Goal: Leave review/rating: Leave review/rating

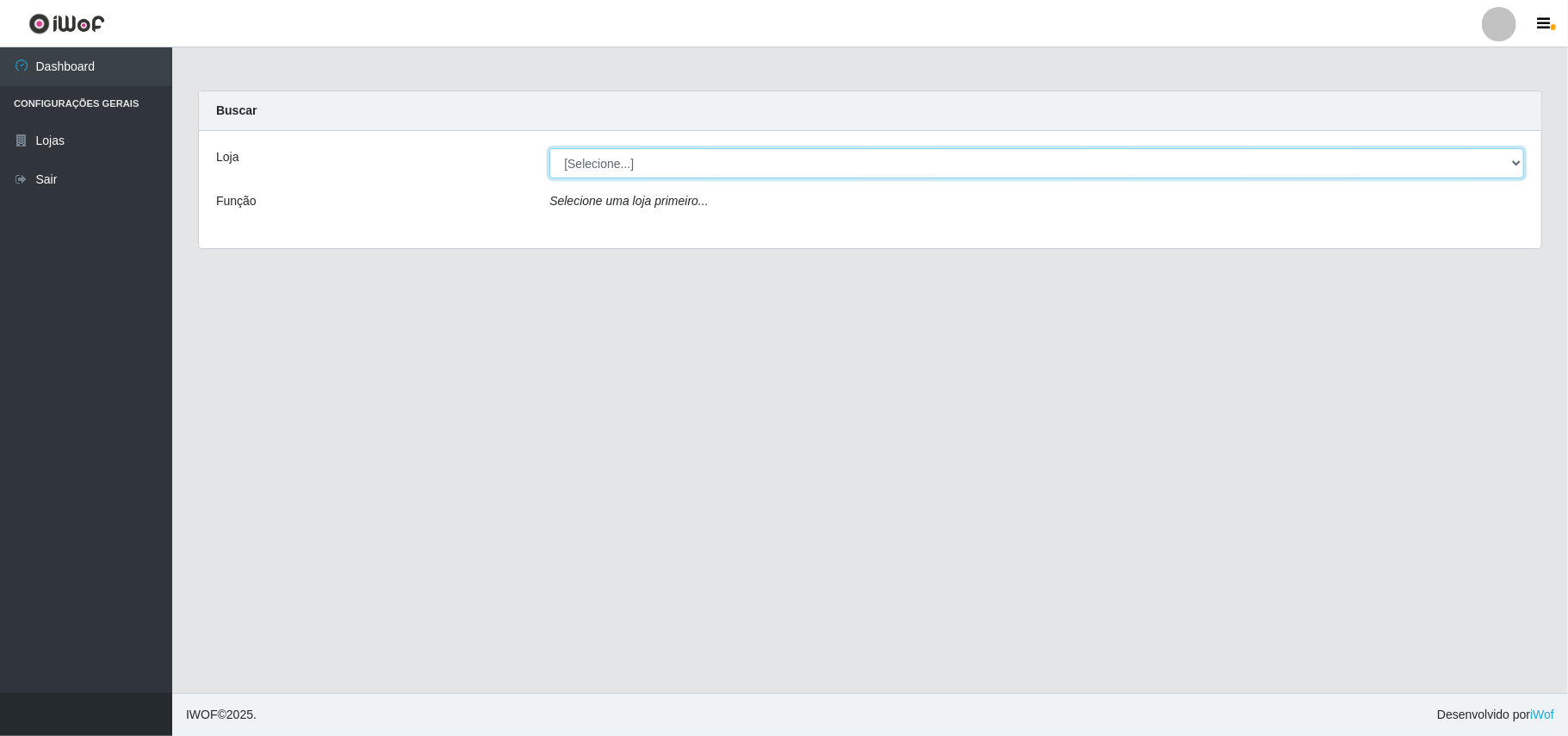
click at [1507, 167] on select "[Selecione...] Bemais Supermercados - B11 Manaíra" at bounding box center [1037, 163] width 975 height 31
select select "409"
click at [550, 148] on select "[Selecione...] Bemais Supermercados - B11 Manaíra" at bounding box center [1037, 163] width 975 height 31
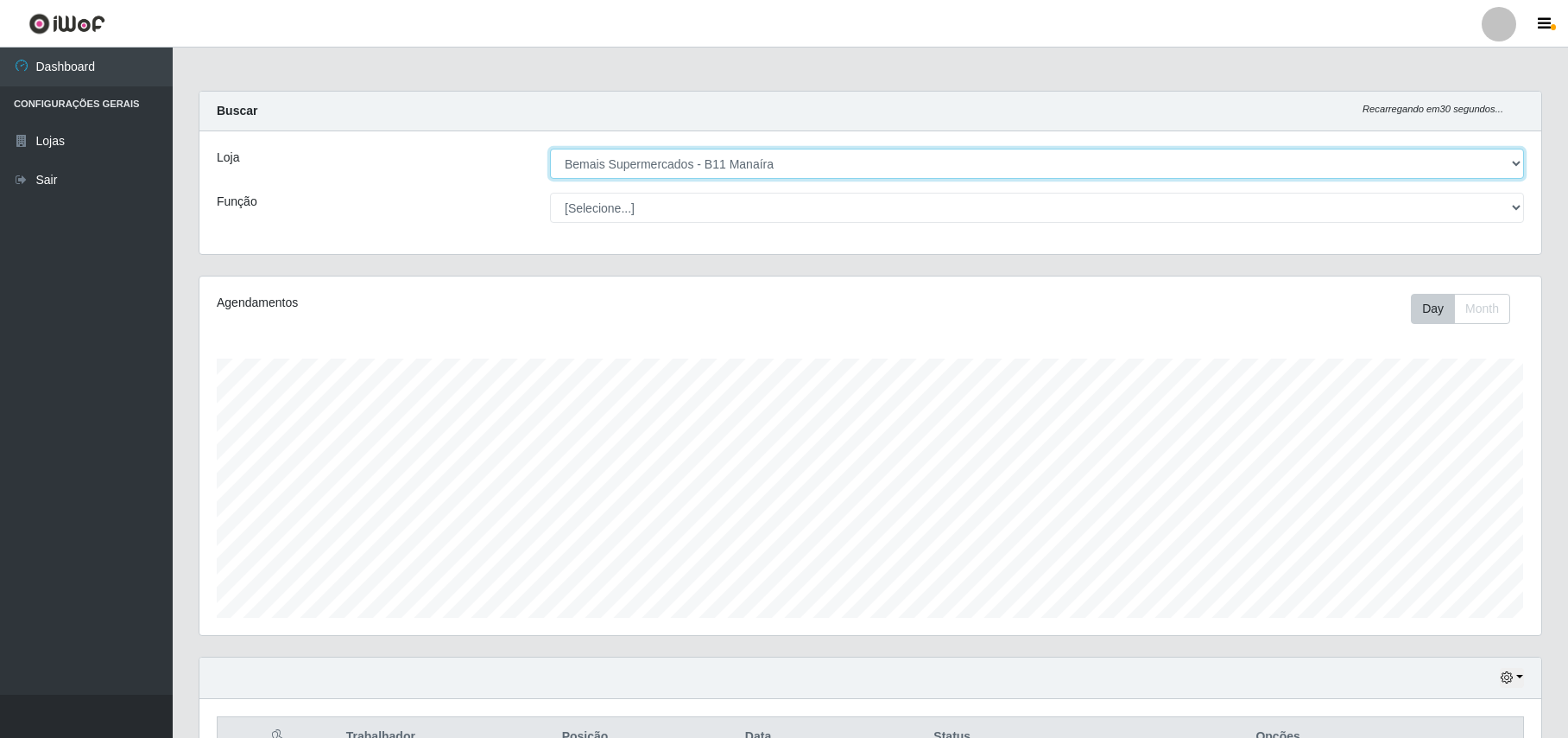
scroll to position [360, 1342]
click at [1524, 684] on button "button" at bounding box center [1512, 678] width 24 height 20
click at [1420, 546] on button "1 dia" at bounding box center [1456, 538] width 136 height 37
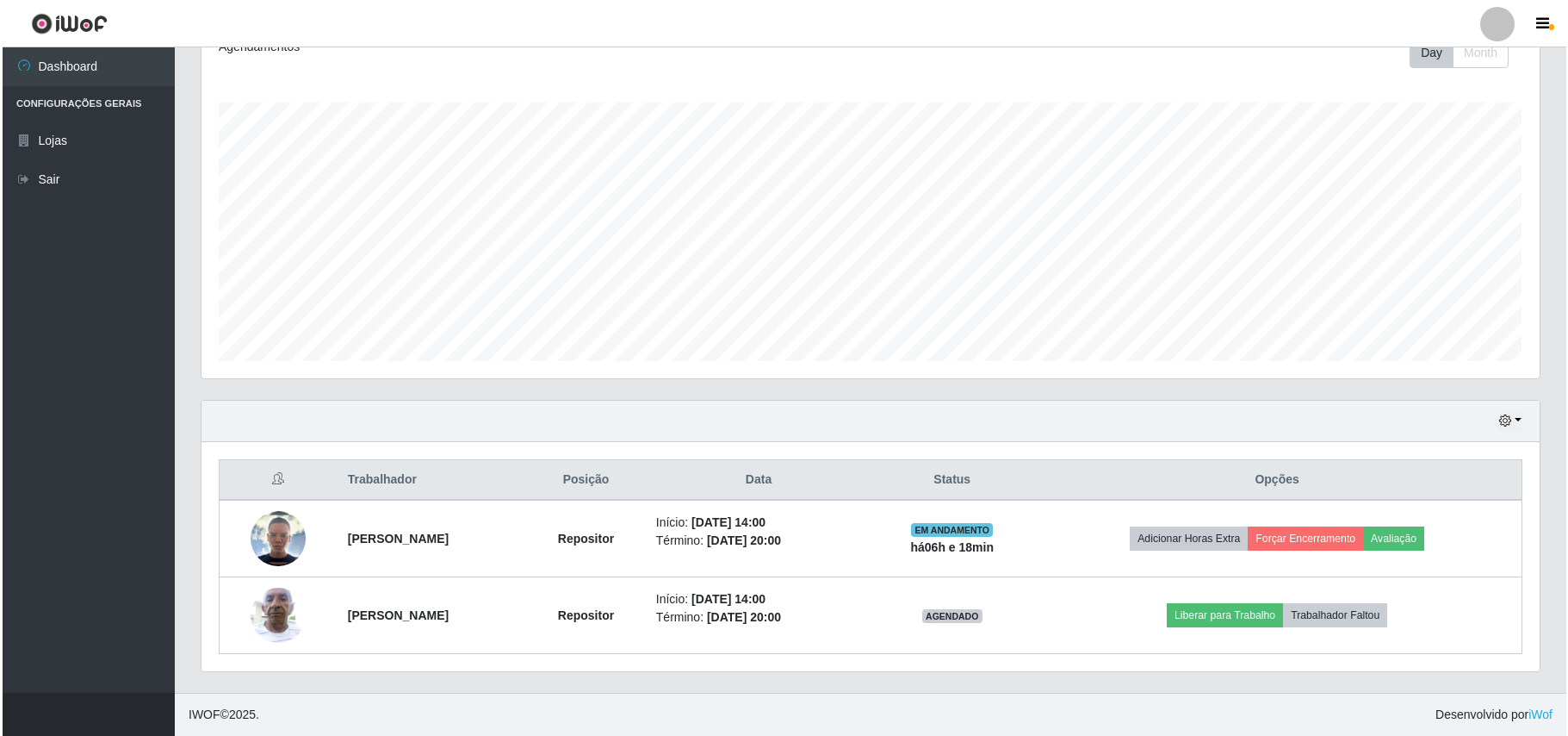
scroll to position [258, 0]
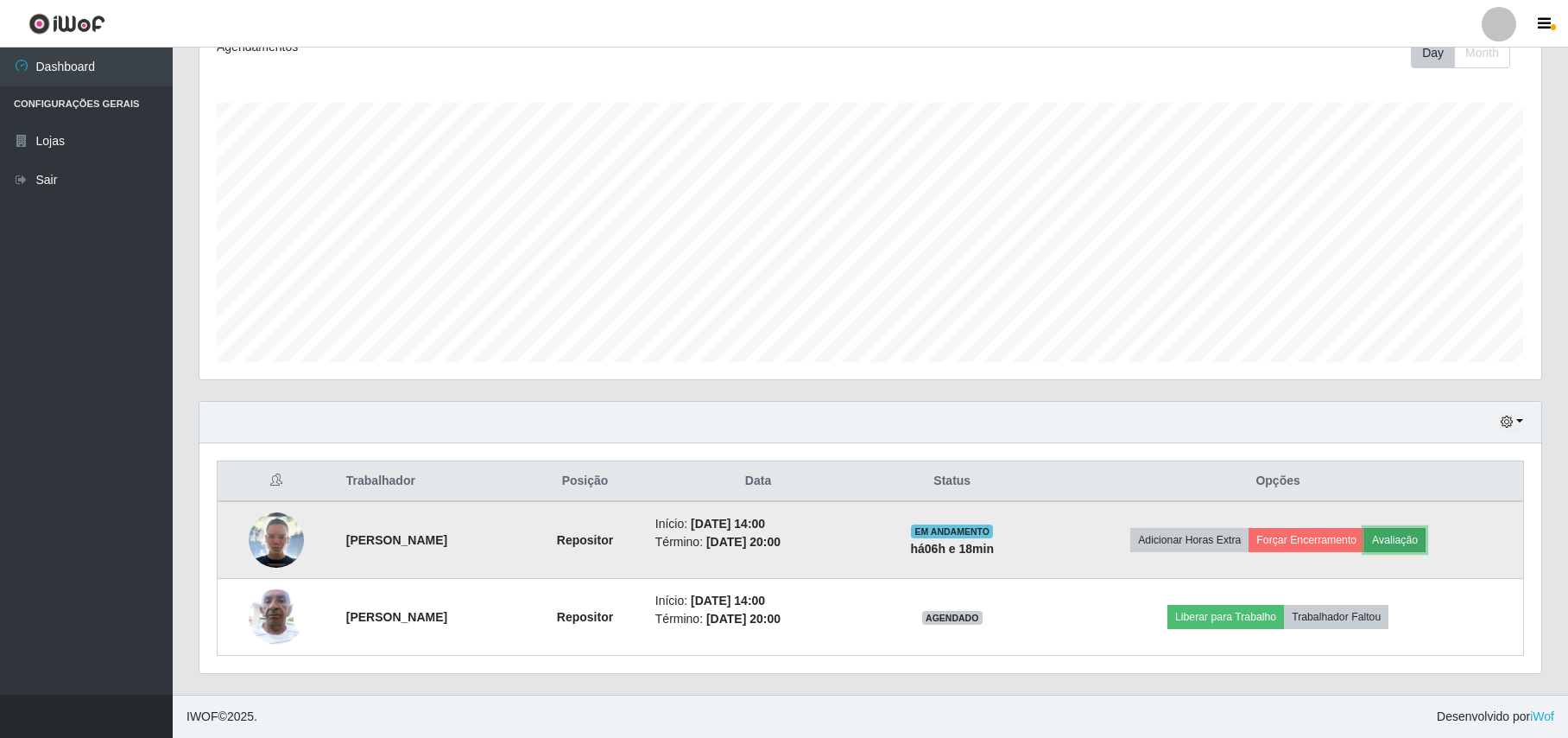
click at [1426, 535] on button "Avaliação" at bounding box center [1395, 539] width 61 height 24
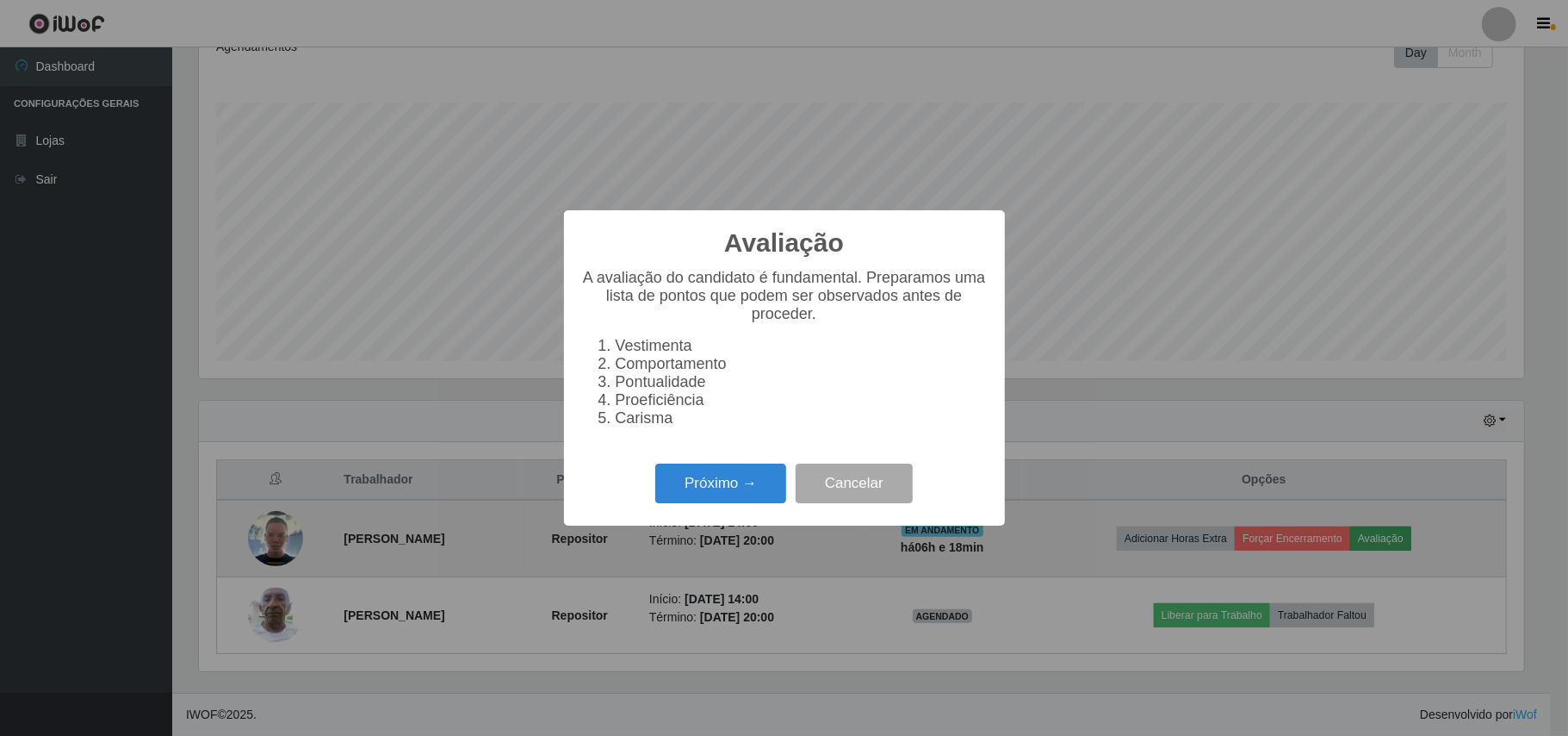
scroll to position [359, 1324]
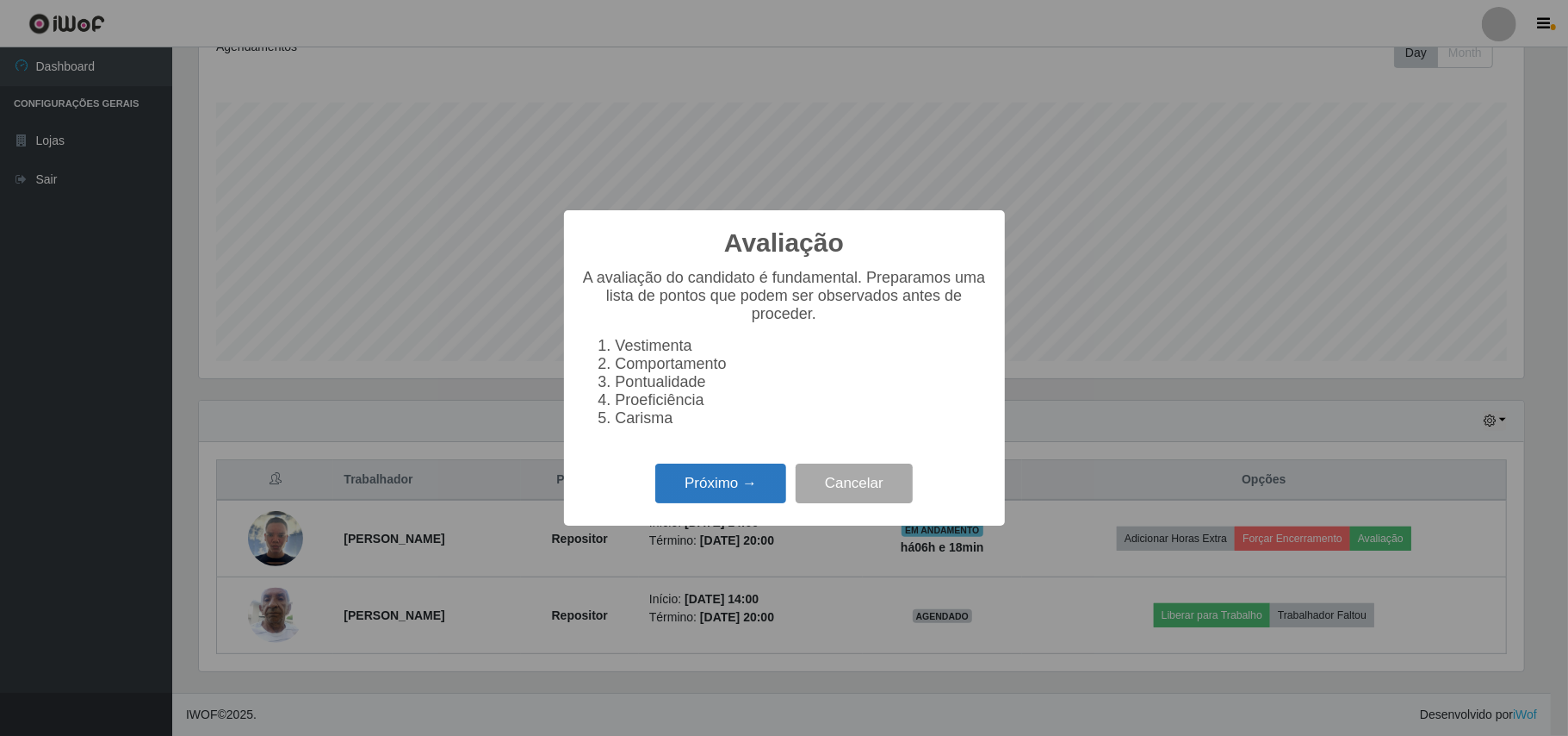
click at [750, 497] on button "Próximo →" at bounding box center [720, 483] width 131 height 40
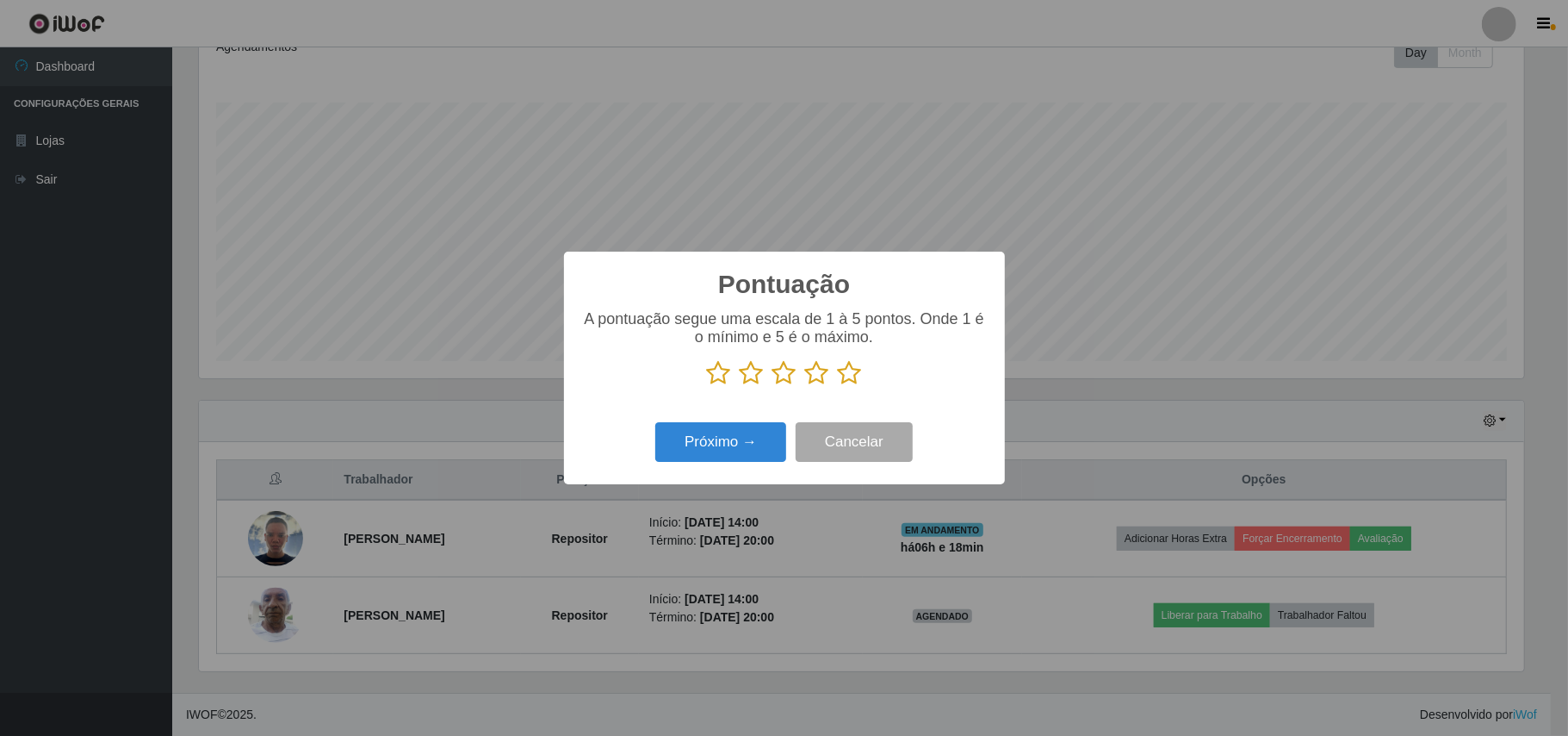
click at [852, 373] on icon at bounding box center [850, 372] width 24 height 26
click at [838, 386] on input "radio" at bounding box center [838, 386] width 0 height 0
click at [748, 435] on button "Próximo →" at bounding box center [720, 441] width 131 height 40
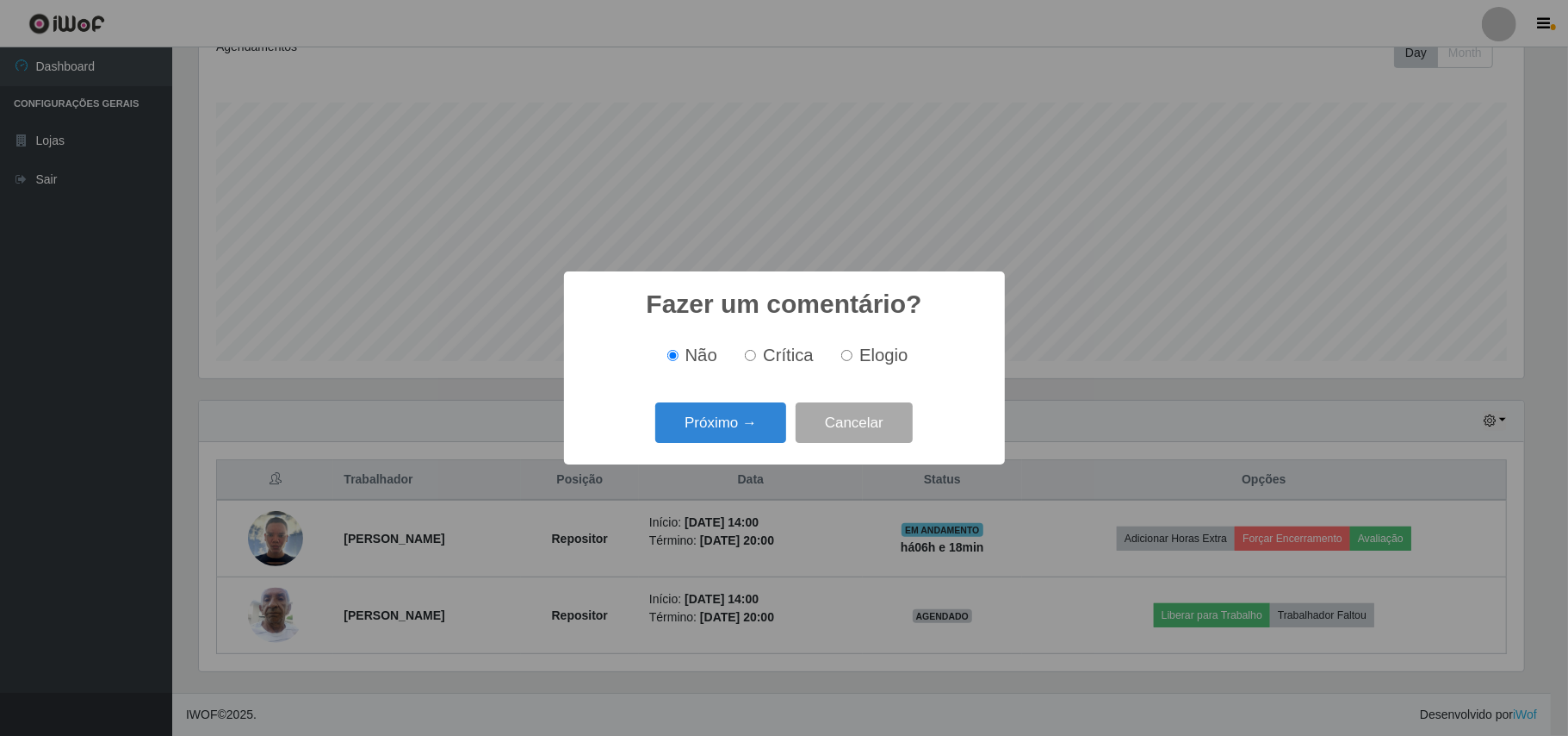
click at [868, 352] on span "Elogio" at bounding box center [882, 355] width 48 height 19
click at [852, 352] on input "Elogio" at bounding box center [846, 355] width 11 height 11
radio input "true"
click at [737, 414] on button "Próximo →" at bounding box center [720, 422] width 131 height 40
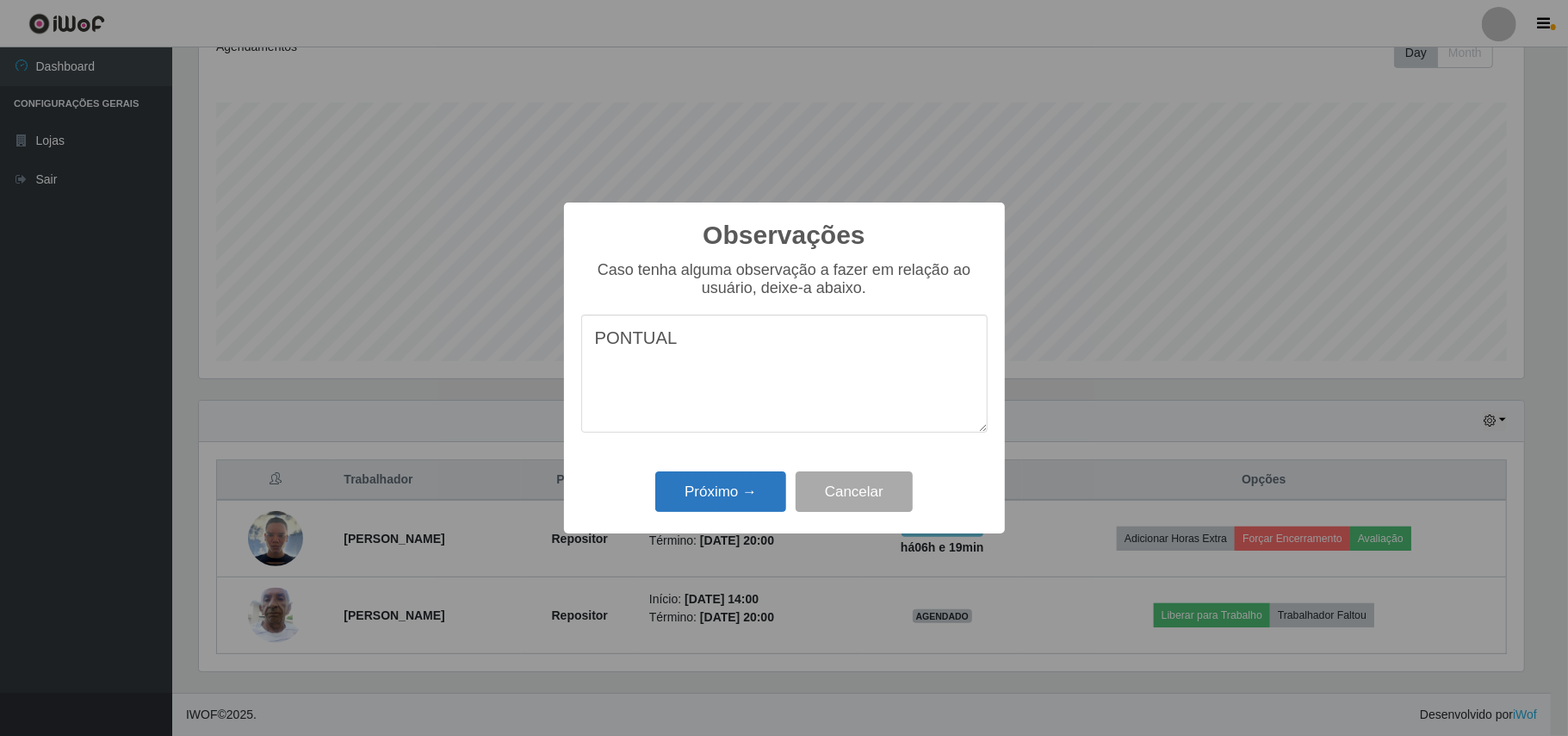
type textarea "PONTUAL"
click at [745, 493] on button "Próximo →" at bounding box center [720, 491] width 131 height 40
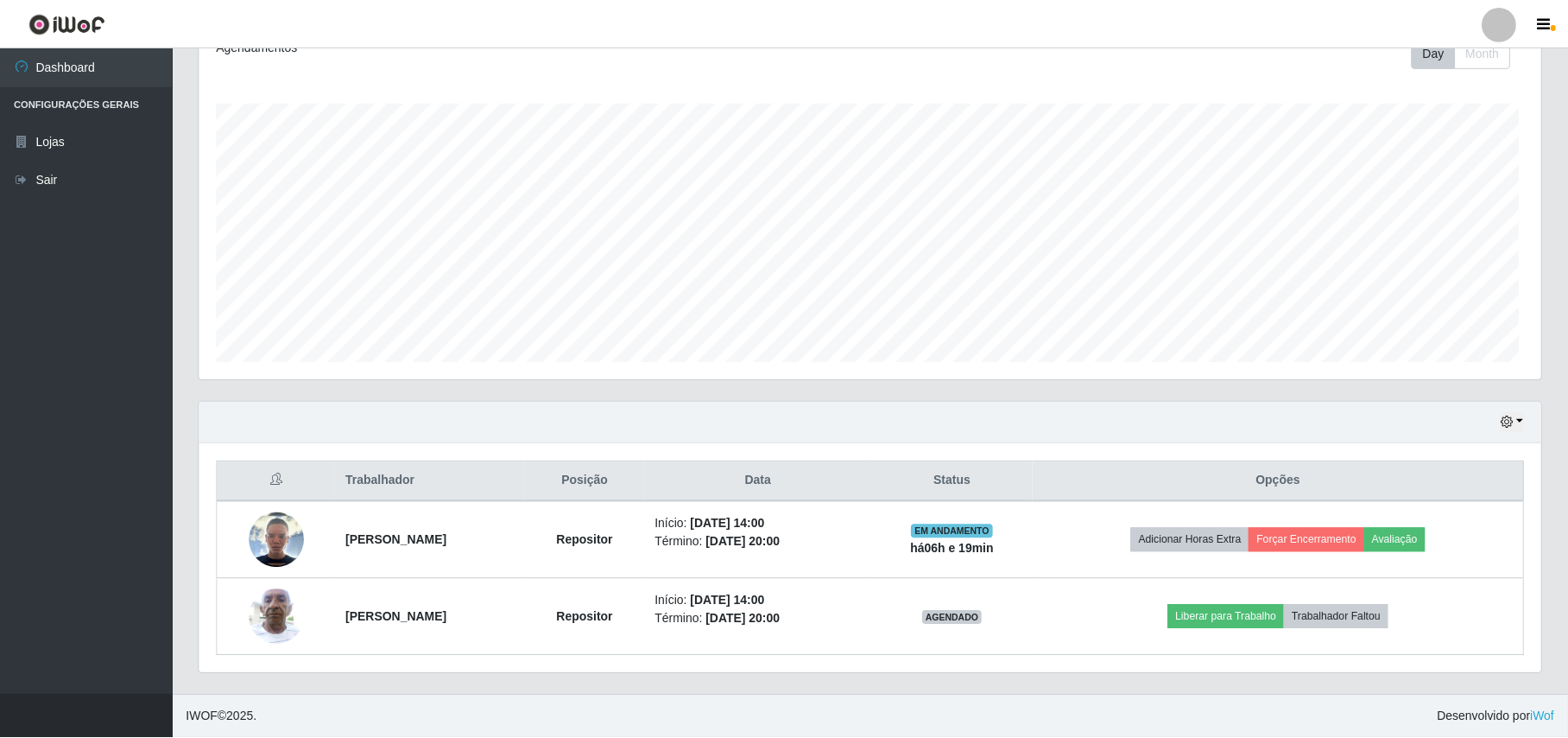
scroll to position [360, 1342]
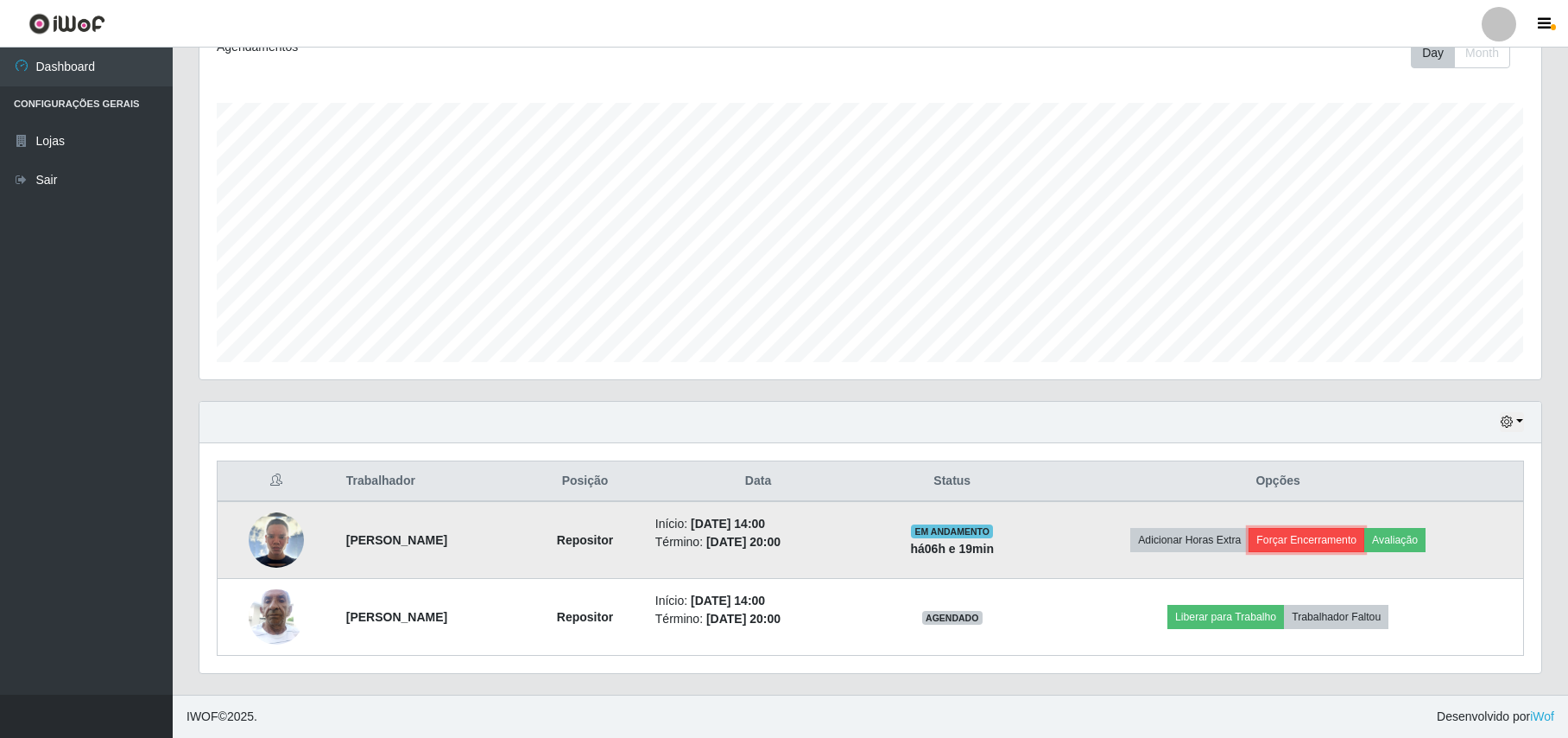
click at [1346, 537] on button "Forçar Encerramento" at bounding box center [1306, 539] width 116 height 24
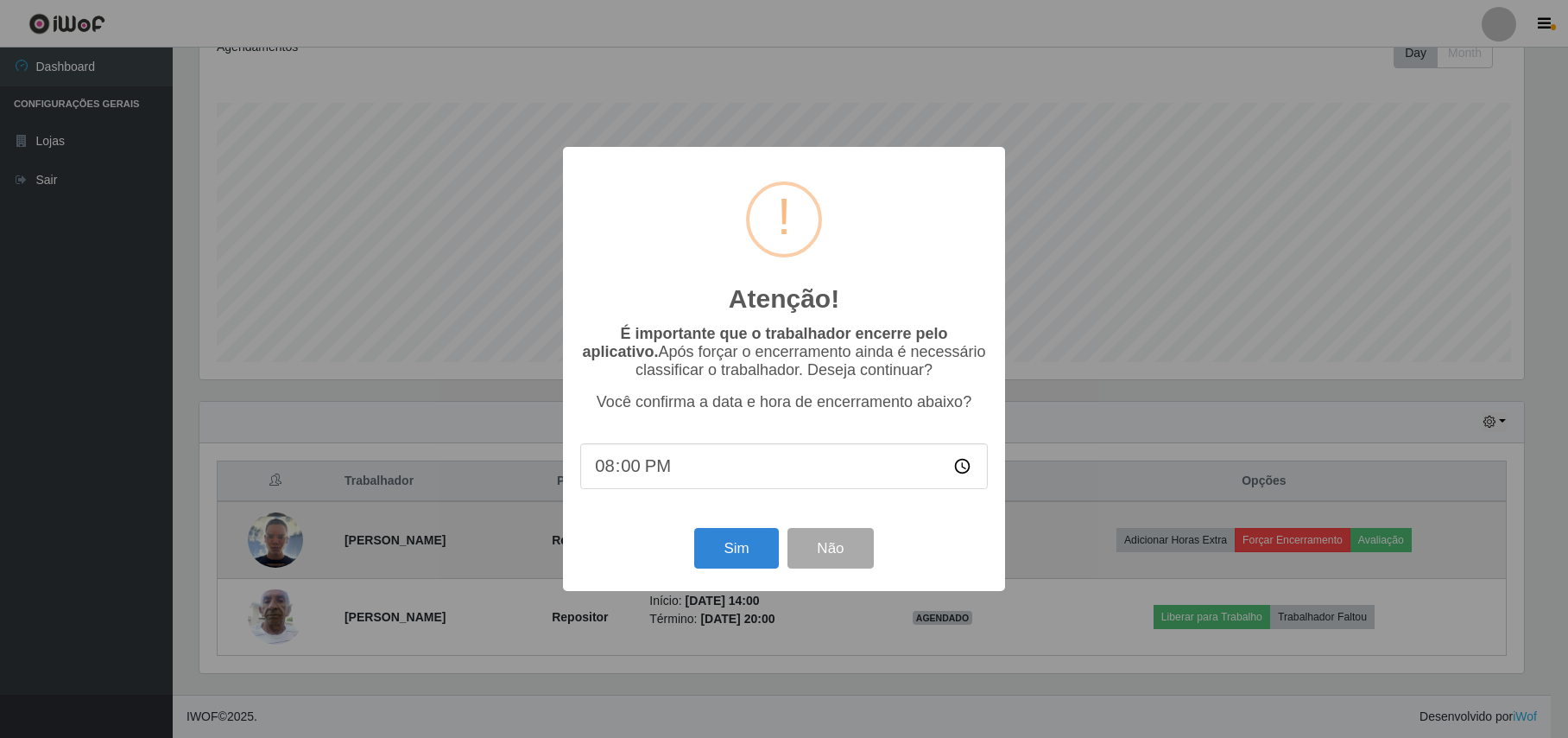
scroll to position [360, 1328]
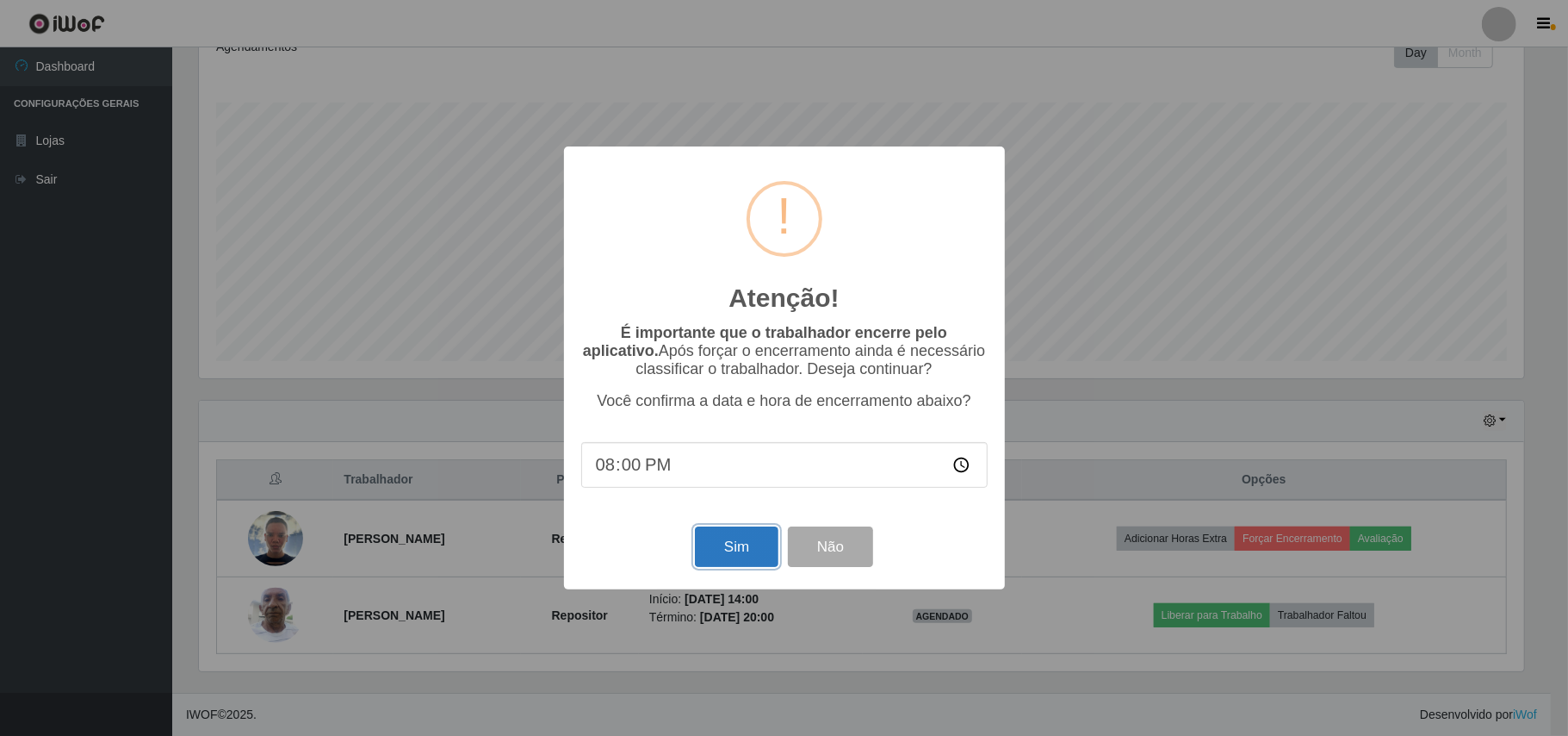
click at [745, 556] on button "Sim" at bounding box center [736, 546] width 84 height 40
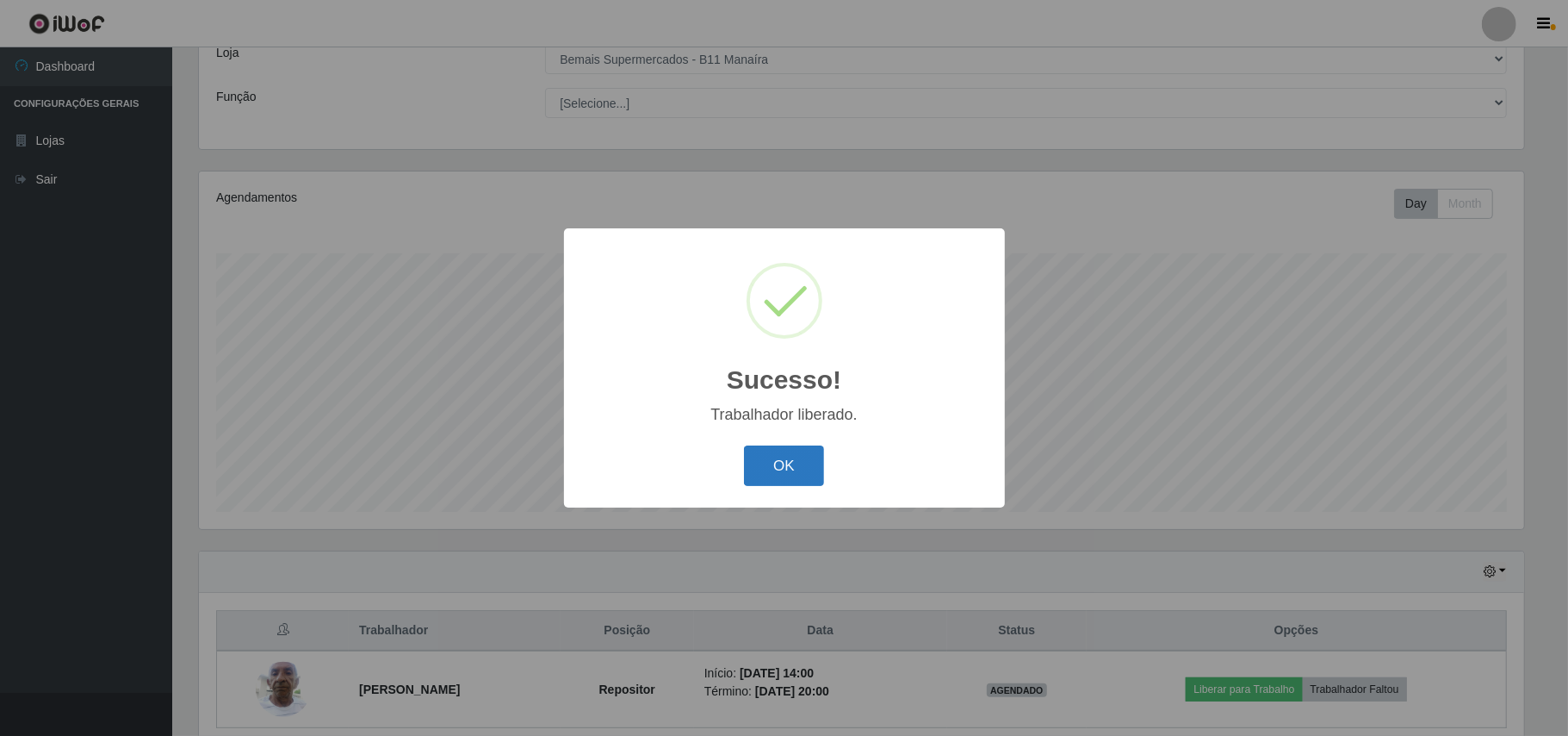
click at [783, 460] on button "OK" at bounding box center [783, 465] width 80 height 40
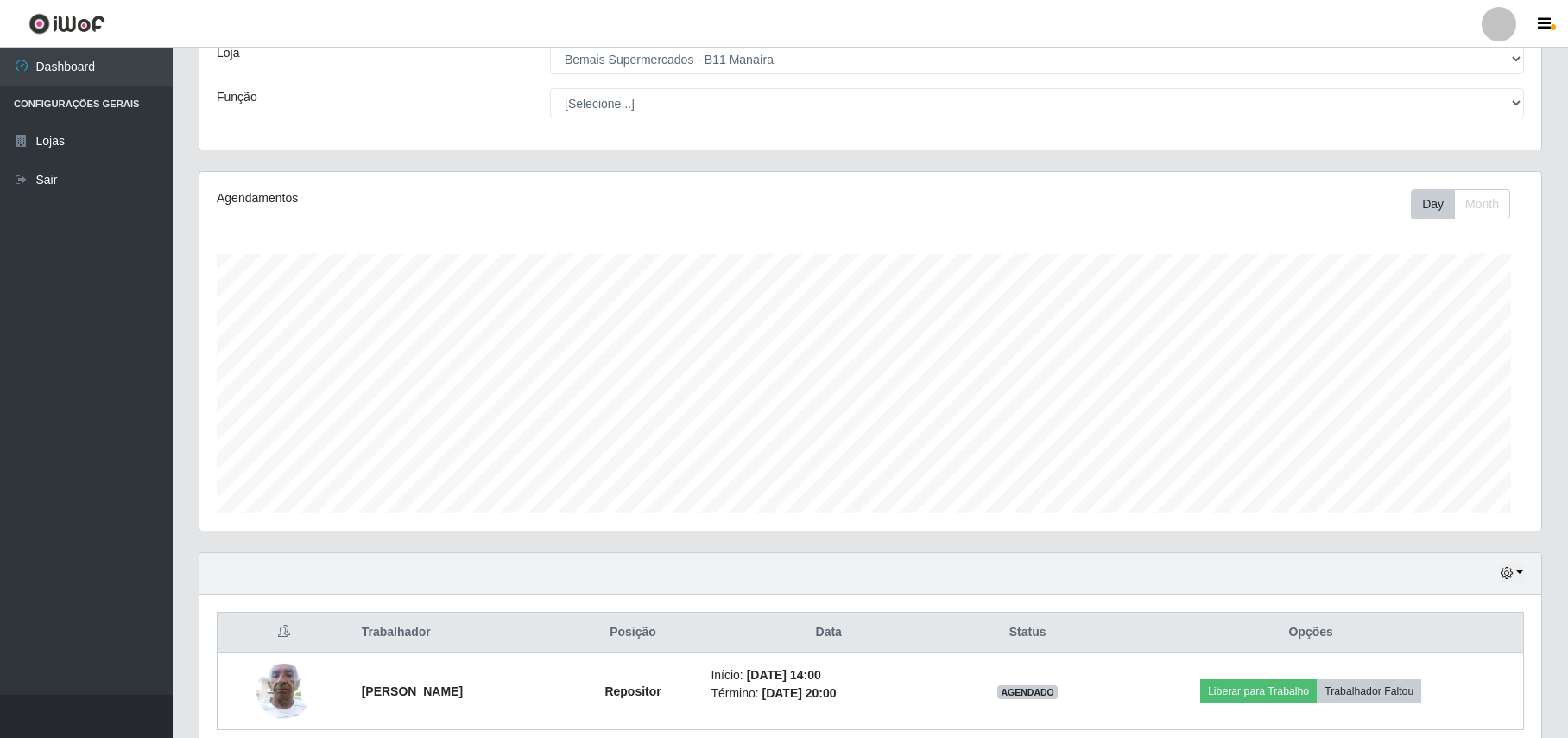
scroll to position [360, 1342]
